Goal: Information Seeking & Learning: Learn about a topic

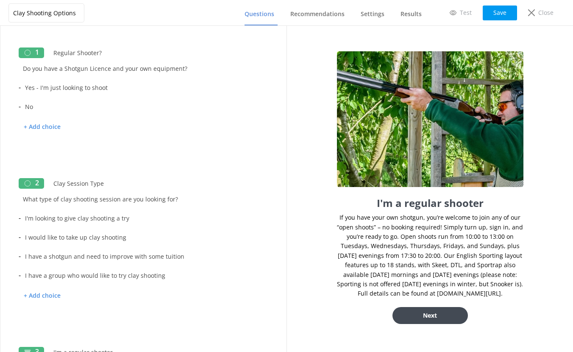
scroll to position [291, 0]
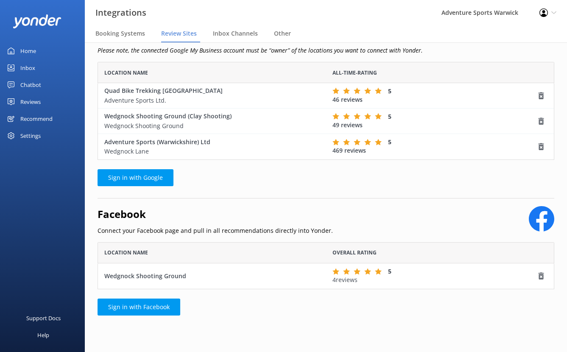
scroll to position [41, 450]
click at [28, 101] on div "Reviews" at bounding box center [30, 101] width 20 height 17
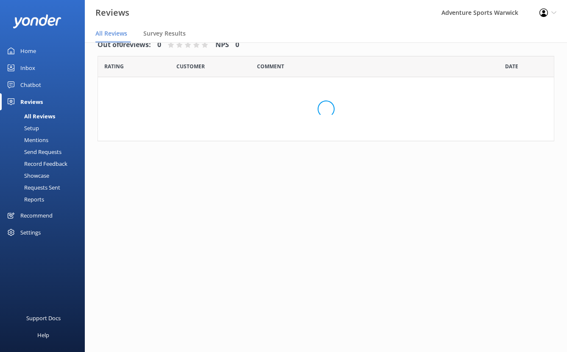
scroll to position [17, 0]
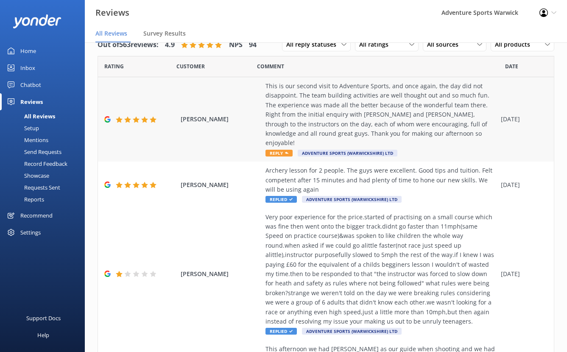
click at [279, 150] on span "Reply" at bounding box center [278, 153] width 27 height 7
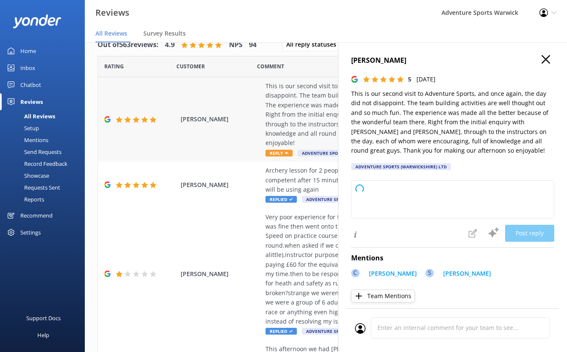
type textarea "Thank you so much for your wonderful feedback! We're thrilled to hear you enjoy…"
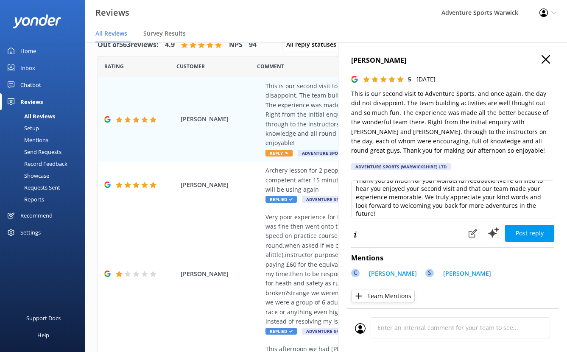
scroll to position [13, 0]
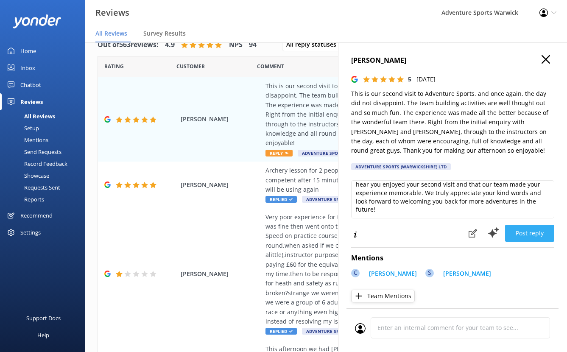
click at [526, 235] on button "Post reply" at bounding box center [529, 233] width 49 height 17
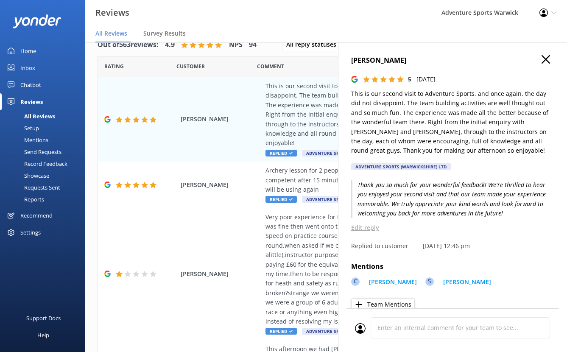
click at [541, 59] on use "button" at bounding box center [545, 59] width 8 height 8
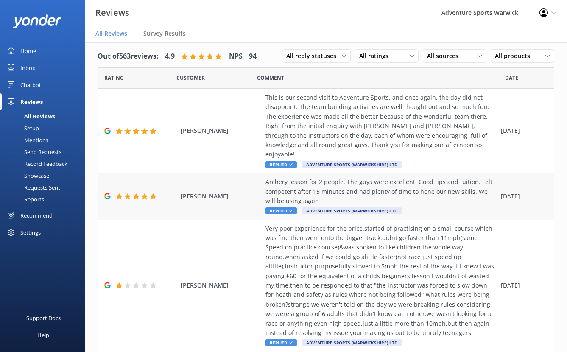
scroll to position [0, 0]
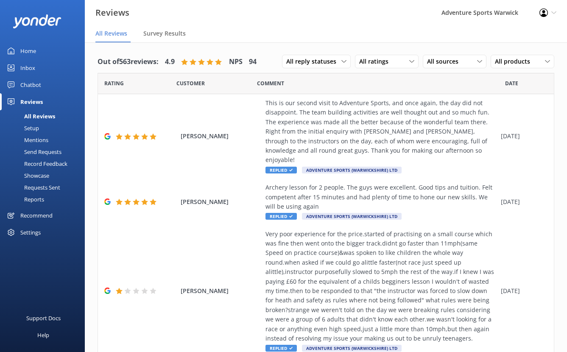
click at [33, 214] on div "Recommend" at bounding box center [36, 215] width 32 height 17
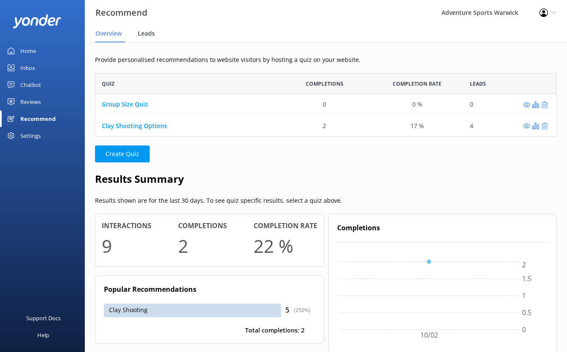
click at [145, 33] on span "Leads" at bounding box center [146, 33] width 17 height 8
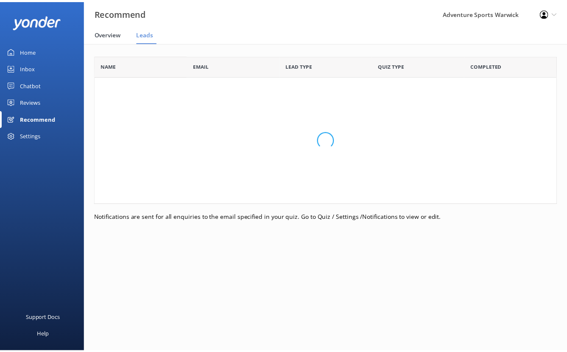
scroll to position [100, 462]
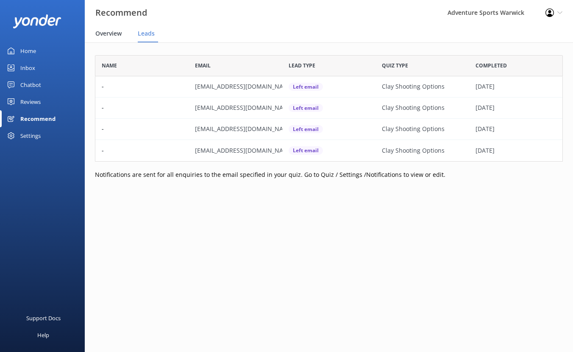
click at [107, 34] on span "Overview" at bounding box center [108, 33] width 26 height 8
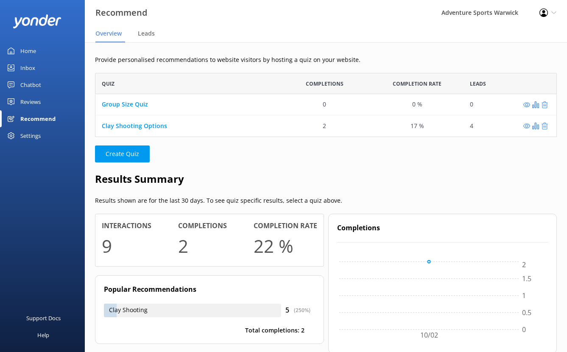
scroll to position [58, 455]
click at [25, 51] on div "Home" at bounding box center [28, 50] width 16 height 17
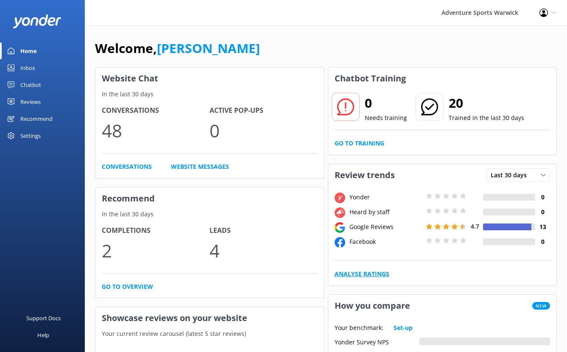
click at [371, 273] on link "Analyse Ratings" at bounding box center [362, 273] width 55 height 9
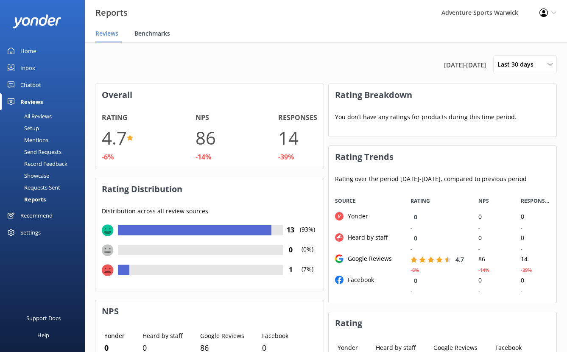
click at [164, 34] on span "Benchmarks" at bounding box center [152, 33] width 36 height 8
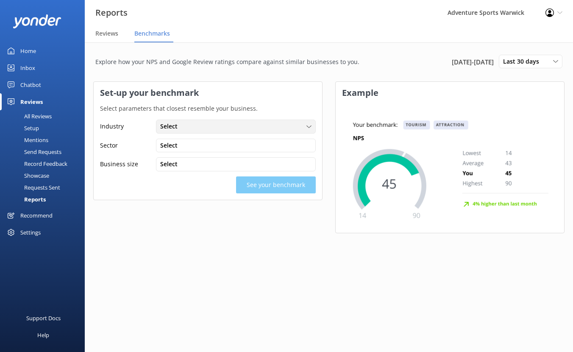
click at [202, 130] on div "Select" at bounding box center [236, 126] width 156 height 9
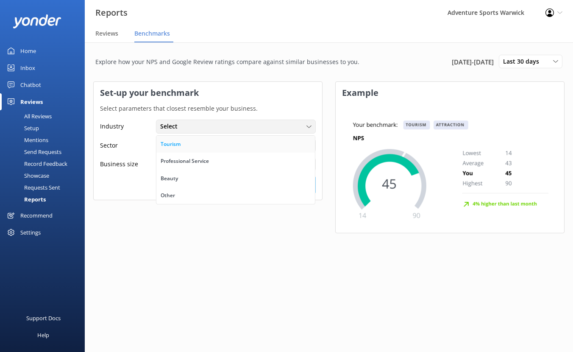
click at [172, 144] on div "Tourism" at bounding box center [171, 144] width 20 height 8
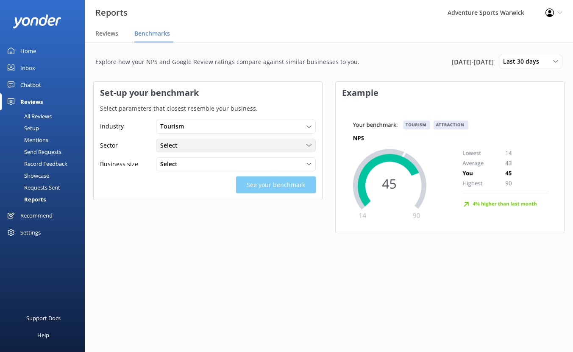
click at [177, 147] on span "Select" at bounding box center [171, 145] width 22 height 9
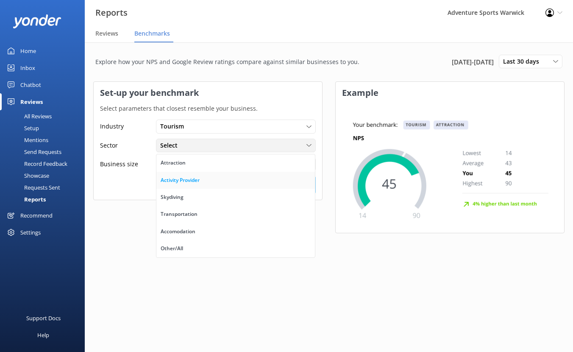
click at [196, 181] on div "Activity Provider" at bounding box center [180, 180] width 39 height 8
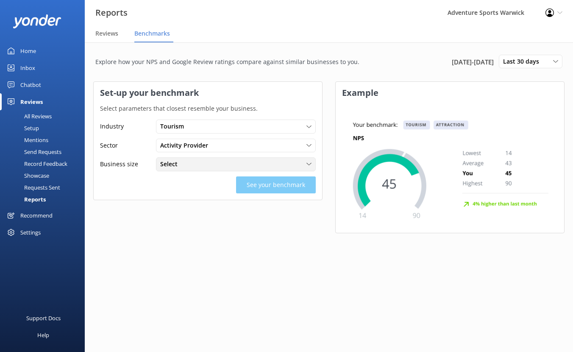
click at [197, 165] on div "Select" at bounding box center [236, 163] width 156 height 9
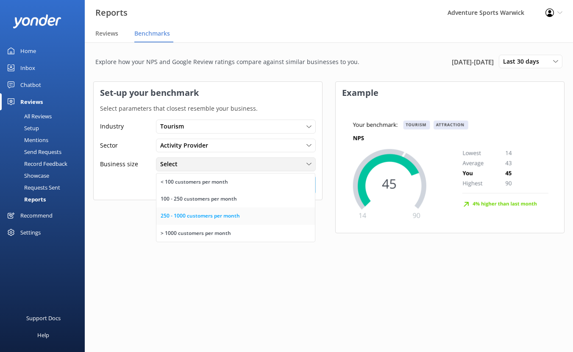
click at [206, 215] on div "250 - 1000 customers per month" at bounding box center [200, 216] width 79 height 8
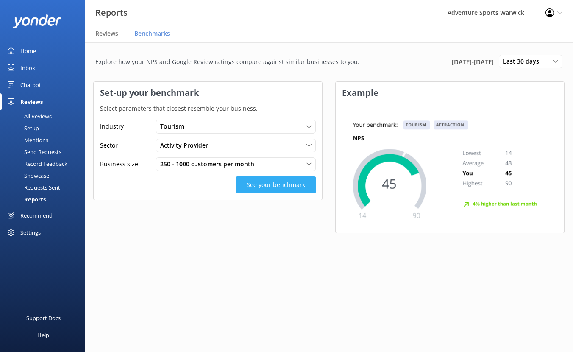
click at [285, 187] on button "See your benchmark" at bounding box center [276, 184] width 80 height 17
click at [286, 185] on button "See your benchmark" at bounding box center [276, 184] width 80 height 17
click at [101, 35] on span "Reviews" at bounding box center [106, 33] width 23 height 8
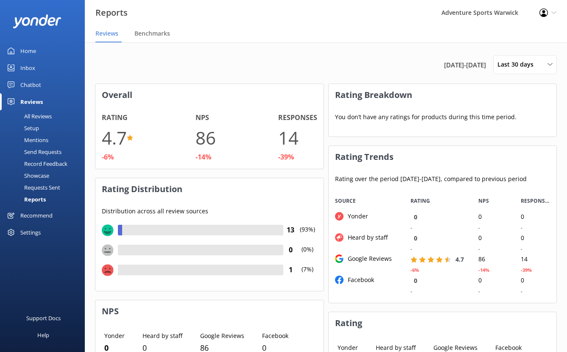
scroll to position [106, 221]
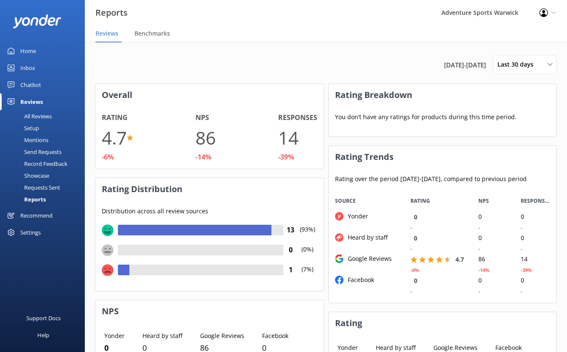
click at [23, 47] on div "Home" at bounding box center [28, 50] width 16 height 17
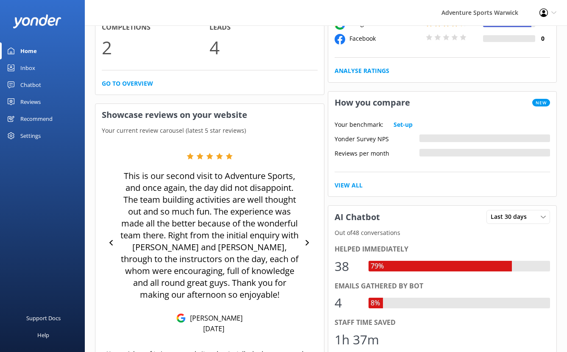
scroll to position [205, 0]
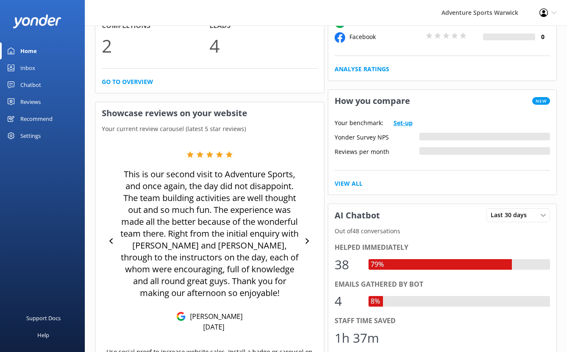
click at [404, 122] on link "Set-up" at bounding box center [403, 122] width 19 height 9
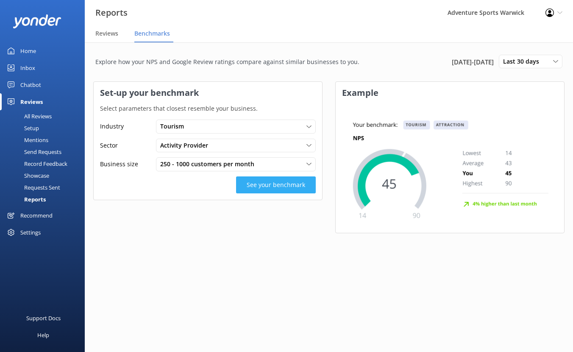
click at [271, 185] on button "See your benchmark" at bounding box center [276, 184] width 80 height 17
click at [410, 144] on img at bounding box center [450, 168] width 216 height 116
click at [409, 187] on img at bounding box center [450, 168] width 216 height 116
click at [116, 35] on span "Reviews" at bounding box center [106, 33] width 23 height 8
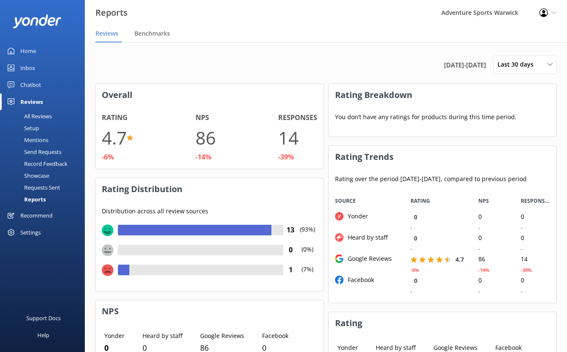
click at [28, 47] on div "Home" at bounding box center [28, 50] width 16 height 17
